Goal: Find specific page/section: Find specific page/section

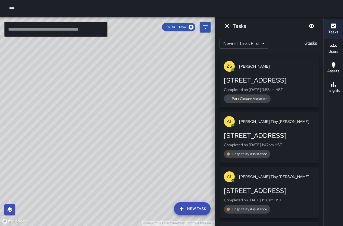
scroll to position [39, 0]
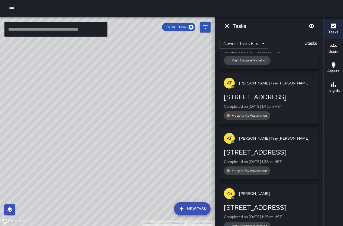
drag, startPoint x: 80, startPoint y: 169, endPoint x: 230, endPoint y: 108, distance: 161.8
click at [230, 108] on div "© Mapbox © OpenStreetMap Improve this map ​ New Task 10/04 — Now Map Layers Tas…" at bounding box center [171, 121] width 343 height 209
click at [177, 27] on span "10/04 — Now" at bounding box center [176, 26] width 28 height 5
click at [190, 26] on icon at bounding box center [191, 27] width 6 height 6
drag, startPoint x: 178, startPoint y: 68, endPoint x: 117, endPoint y: 91, distance: 64.9
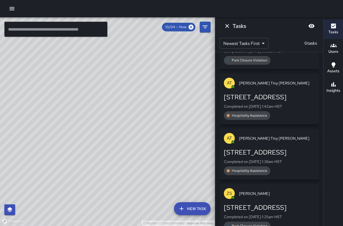
click at [117, 91] on div "© Mapbox © OpenStreetMap Improve this map" at bounding box center [107, 121] width 215 height 209
click at [204, 27] on icon "Filters" at bounding box center [205, 26] width 5 height 3
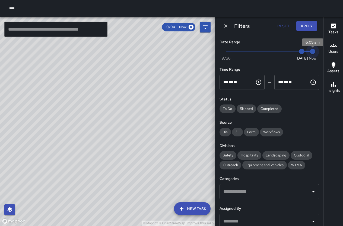
click at [310, 52] on span "6:05 am" at bounding box center [312, 51] width 5 height 5
drag, startPoint x: 310, startPoint y: 52, endPoint x: 301, endPoint y: 53, distance: 8.8
click at [301, 53] on span "Now [DATE] [DATE] 6:05 am" at bounding box center [269, 51] width 86 height 8
type input "*"
drag, startPoint x: 298, startPoint y: 52, endPoint x: 291, endPoint y: 53, distance: 6.5
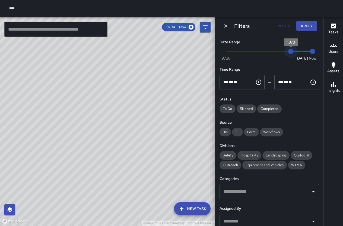
click at [291, 53] on span "10/3" at bounding box center [290, 51] width 5 height 5
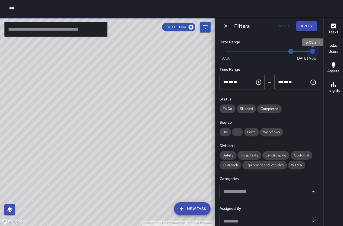
type input "*"
drag, startPoint x: 308, startPoint y: 52, endPoint x: 291, endPoint y: 55, distance: 17.3
click at [291, 55] on span "Now [DATE] 10/3 10/4" at bounding box center [269, 51] width 86 height 8
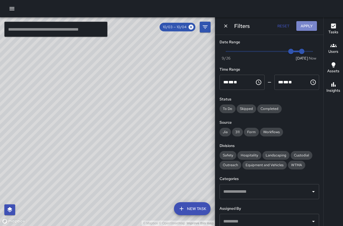
drag, startPoint x: 307, startPoint y: 25, endPoint x: 306, endPoint y: 31, distance: 5.5
click at [307, 26] on button "Apply" at bounding box center [306, 26] width 21 height 10
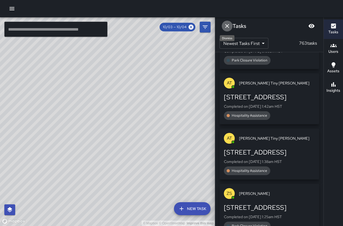
click at [230, 27] on button "Dismiss" at bounding box center [227, 26] width 11 height 11
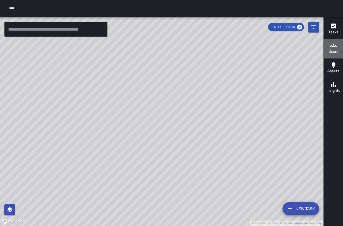
click at [332, 45] on icon "button" at bounding box center [333, 45] width 7 height 7
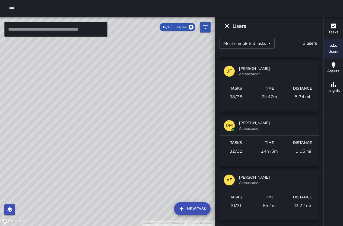
scroll to position [542, 0]
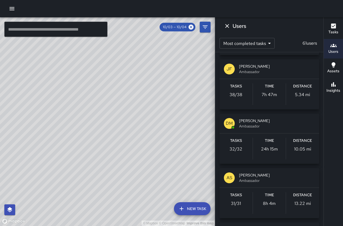
click at [234, 124] on div "DM" at bounding box center [229, 123] width 11 height 11
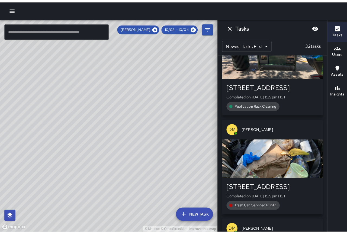
scroll to position [0, 0]
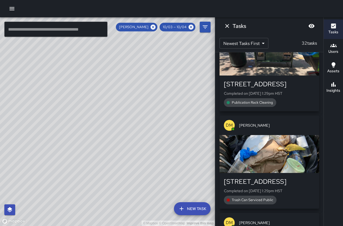
drag, startPoint x: 143, startPoint y: 112, endPoint x: 158, endPoint y: 123, distance: 19.0
click at [124, 117] on div "© Mapbox © OpenStreetMap Improve this map" at bounding box center [107, 121] width 215 height 209
drag, startPoint x: 158, startPoint y: 123, endPoint x: 117, endPoint y: 120, distance: 41.6
click at [117, 120] on div "© Mapbox © OpenStreetMap Improve this map" at bounding box center [107, 121] width 215 height 209
drag, startPoint x: 114, startPoint y: 118, endPoint x: 146, endPoint y: 128, distance: 33.3
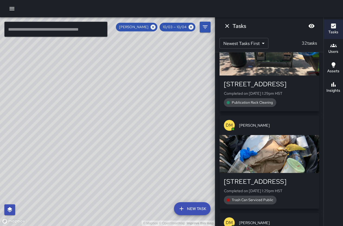
click at [146, 128] on div "© Mapbox © OpenStreetMap Improve this map" at bounding box center [107, 121] width 215 height 209
drag, startPoint x: 136, startPoint y: 133, endPoint x: 118, endPoint y: 170, distance: 41.0
click at [118, 171] on div "© Mapbox © OpenStreetMap Improve this map" at bounding box center [107, 121] width 215 height 209
drag, startPoint x: 171, startPoint y: 105, endPoint x: 172, endPoint y: 96, distance: 9.0
click at [171, 96] on div "© Mapbox © OpenStreetMap Improve this map" at bounding box center [107, 121] width 215 height 209
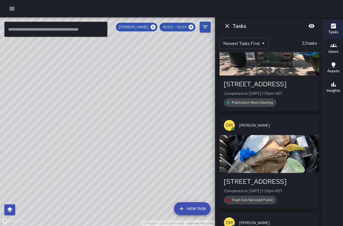
drag, startPoint x: 148, startPoint y: 168, endPoint x: 153, endPoint y: 151, distance: 17.5
click at [153, 151] on div "© Mapbox © OpenStreetMap Improve this map" at bounding box center [107, 121] width 215 height 209
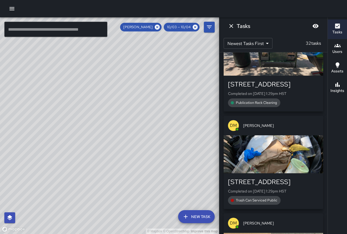
drag, startPoint x: 74, startPoint y: 119, endPoint x: 188, endPoint y: 245, distance: 169.7
click at [188, 226] on html "© Mapbox © OpenStreetMap Improve this map ​ New Task [PERSON_NAME] 10/03 — 10/0…" at bounding box center [173, 117] width 347 height 234
drag, startPoint x: 152, startPoint y: 142, endPoint x: 84, endPoint y: 105, distance: 77.6
click at [82, 97] on div "© Mapbox © OpenStreetMap Improve this map" at bounding box center [109, 125] width 219 height 217
drag, startPoint x: 113, startPoint y: 150, endPoint x: 149, endPoint y: 183, distance: 48.6
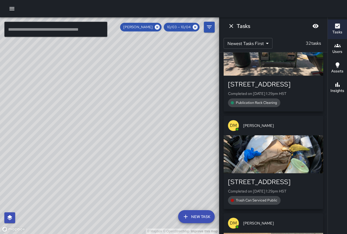
click at [140, 186] on div "© Mapbox © OpenStreetMap Improve this map DM [PERSON_NAME] Ambassador Tasks 32 …" at bounding box center [109, 125] width 219 height 217
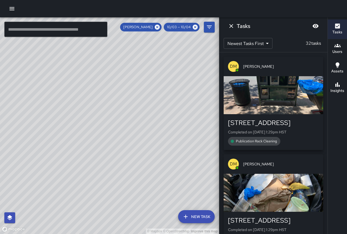
click at [144, 25] on span "[PERSON_NAME]" at bounding box center [138, 26] width 36 height 5
click at [178, 26] on span "10/03 — 10/04" at bounding box center [179, 26] width 30 height 5
drag, startPoint x: 113, startPoint y: 111, endPoint x: 152, endPoint y: 111, distance: 39.0
click at [152, 111] on div "© Mapbox © OpenStreetMap Improve this map" at bounding box center [109, 125] width 219 height 217
click at [232, 28] on icon "Dismiss" at bounding box center [231, 26] width 7 height 7
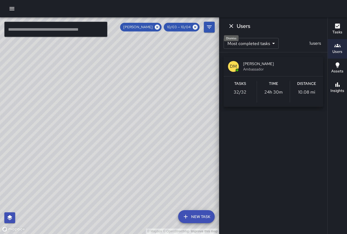
click at [230, 25] on icon "Dismiss" at bounding box center [231, 26] width 4 height 4
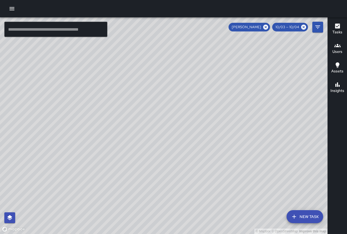
drag, startPoint x: 245, startPoint y: 108, endPoint x: 182, endPoint y: 104, distance: 63.1
click at [182, 104] on div "© Mapbox © OpenStreetMap Improve this map" at bounding box center [164, 125] width 328 height 217
